Goal: Find specific page/section: Find specific page/section

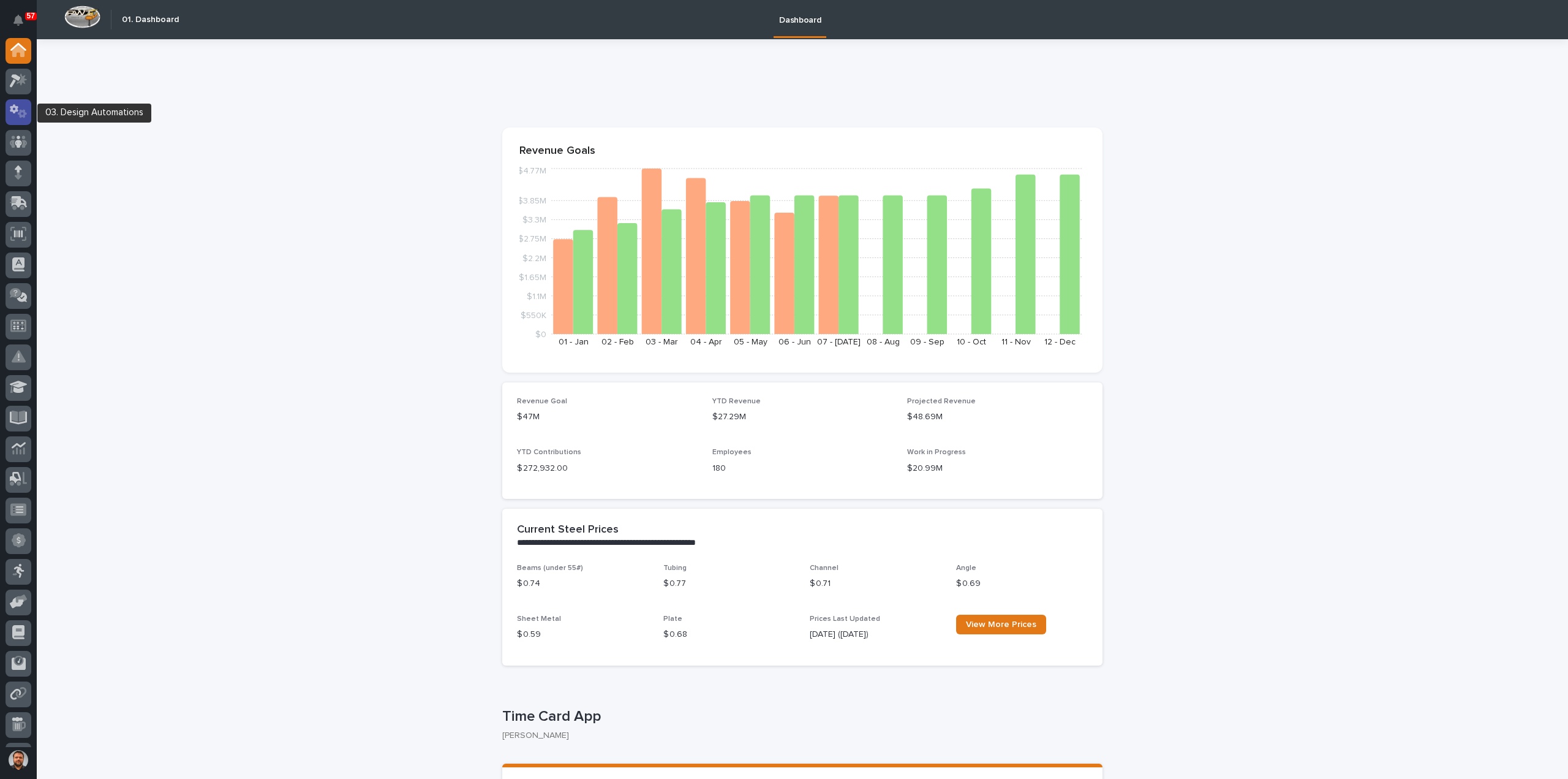
click at [25, 115] on icon at bounding box center [22, 114] width 9 height 9
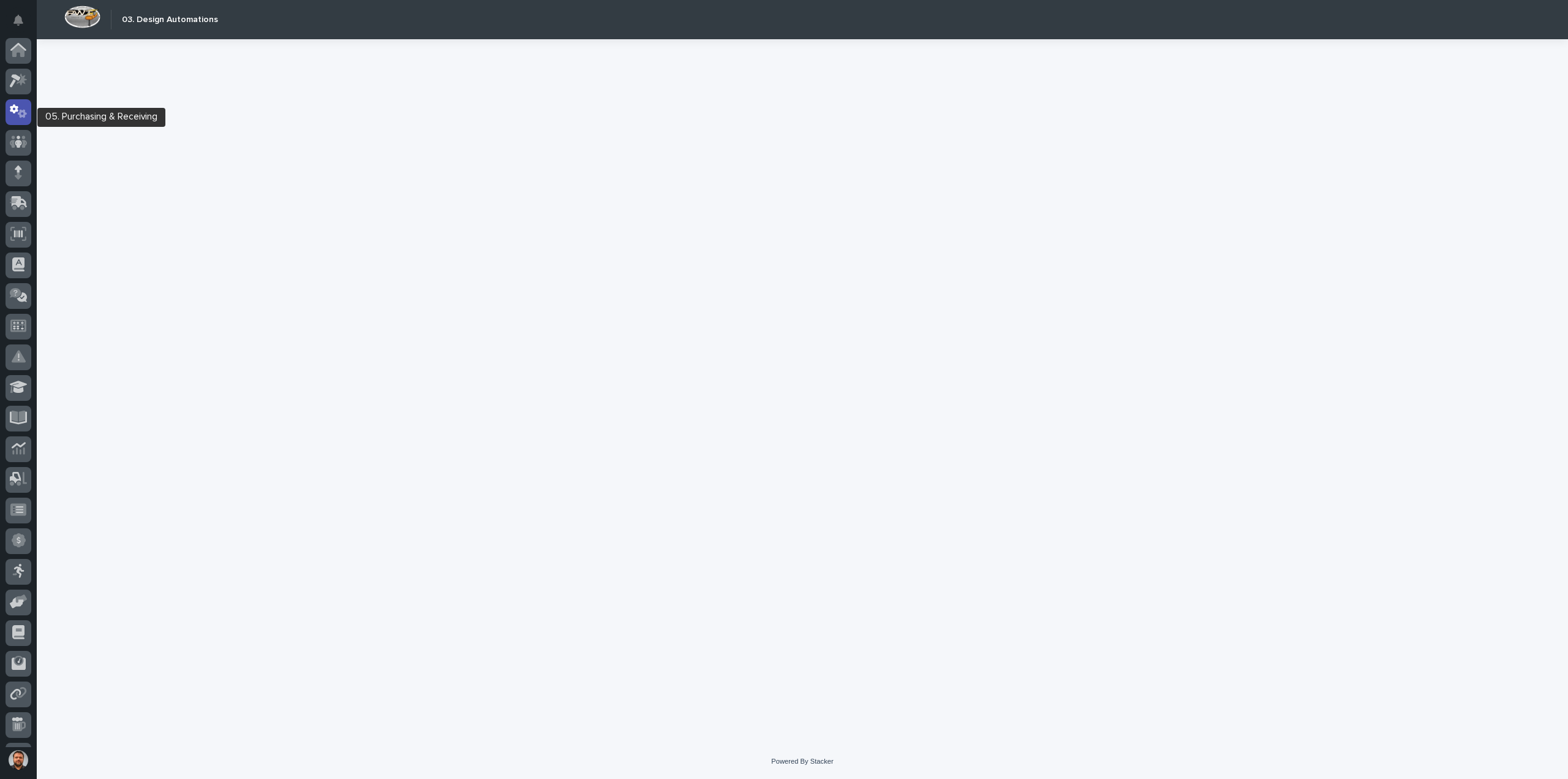
scroll to position [56, 0]
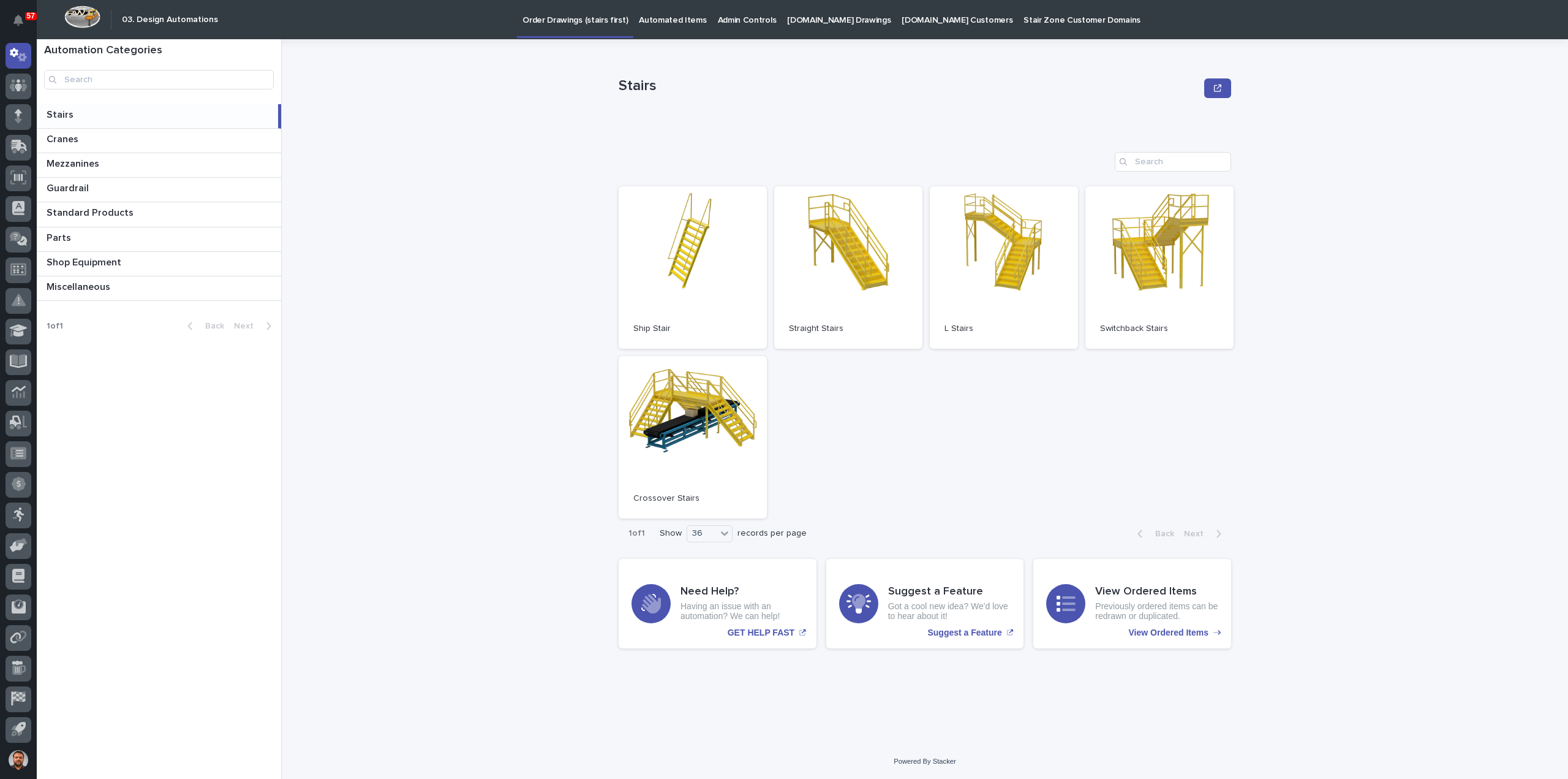
click at [828, 27] on link "[DOMAIN_NAME] Drawings" at bounding box center [839, 19] width 115 height 38
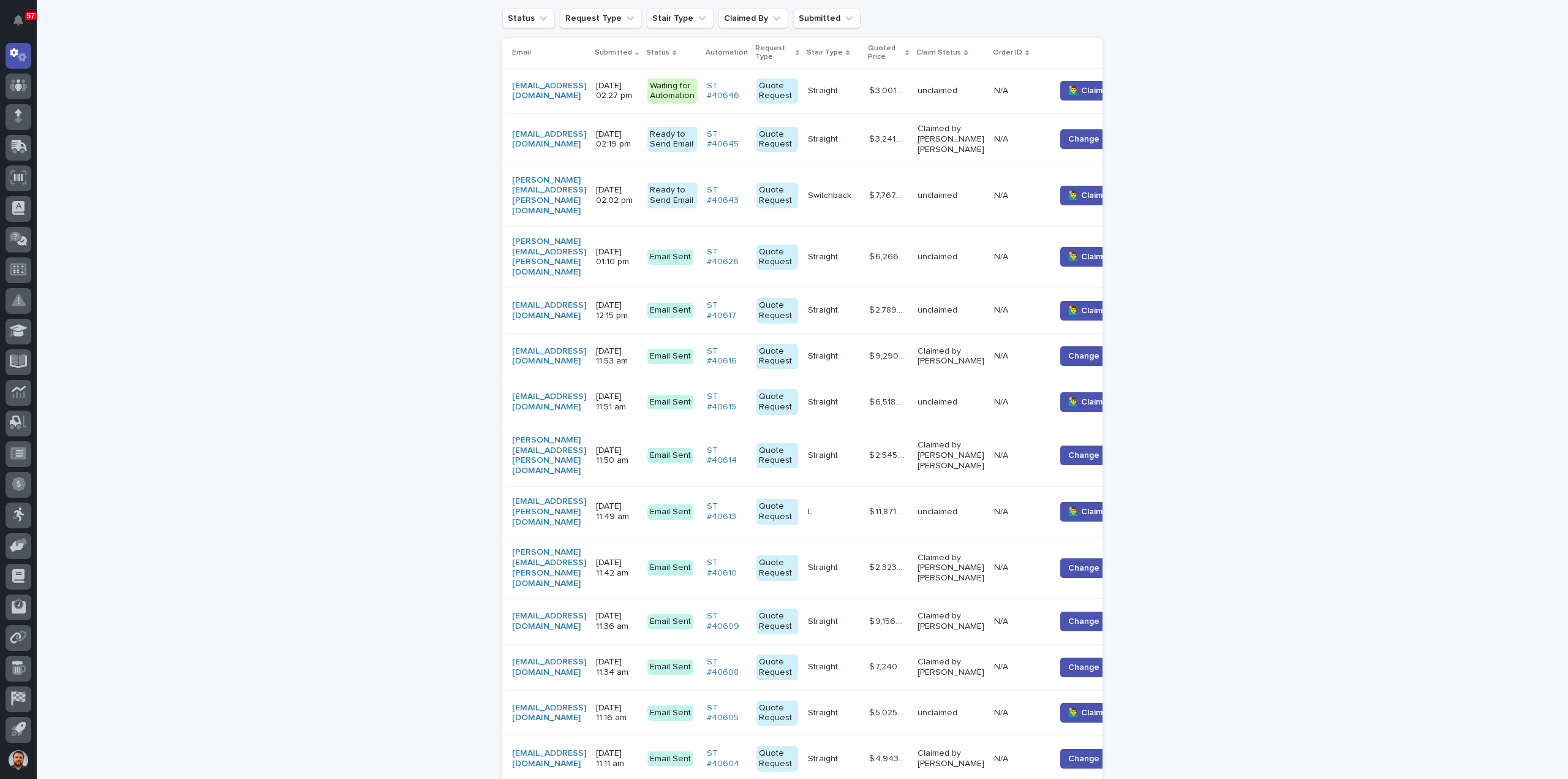
scroll to position [299, 0]
